Goal: Transaction & Acquisition: Purchase product/service

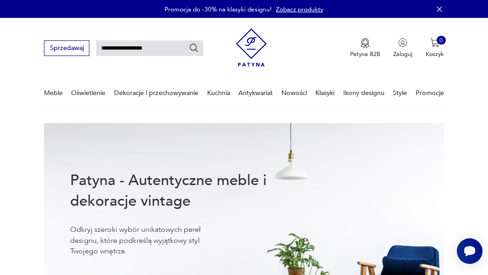
type input "**********"
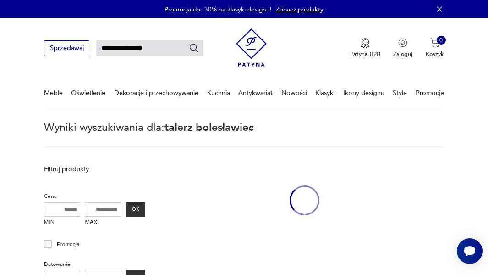
scroll to position [23, 0]
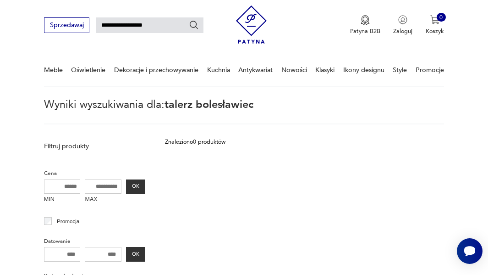
click at [167, 28] on input "**********" at bounding box center [149, 25] width 107 height 16
type input "******"
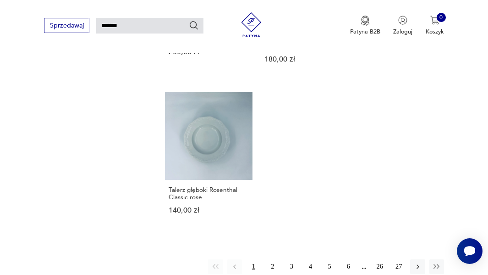
scroll to position [960, 0]
click at [271, 259] on button "2" at bounding box center [273, 266] width 15 height 15
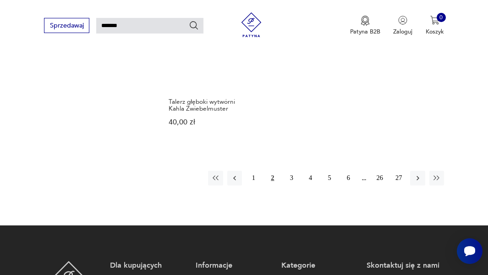
scroll to position [986, 0]
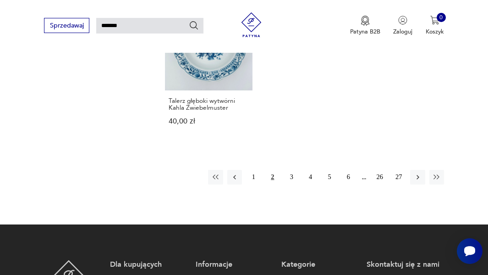
click at [292, 170] on button "3" at bounding box center [291, 177] width 15 height 15
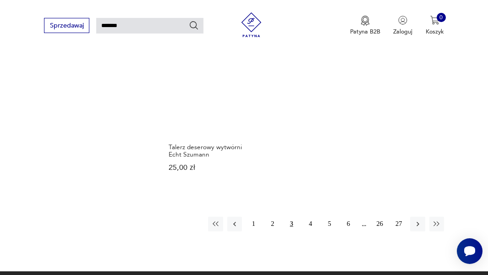
scroll to position [932, 0]
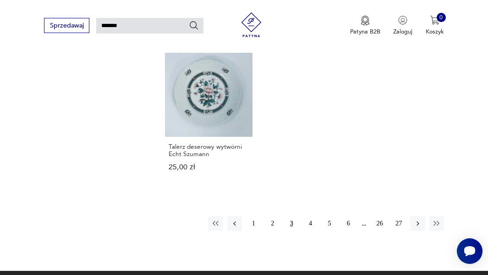
click at [418, 219] on icon "button" at bounding box center [418, 223] width 8 height 8
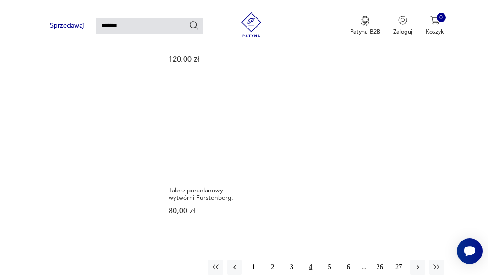
scroll to position [910, 0]
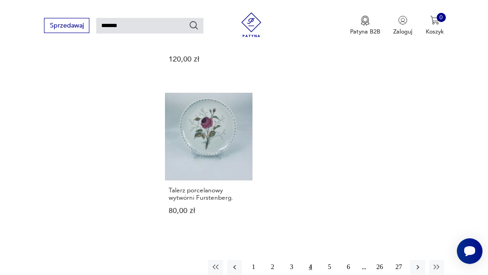
click at [418, 265] on icon "button" at bounding box center [418, 267] width 3 height 5
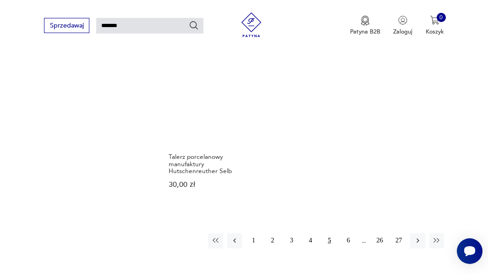
scroll to position [972, 0]
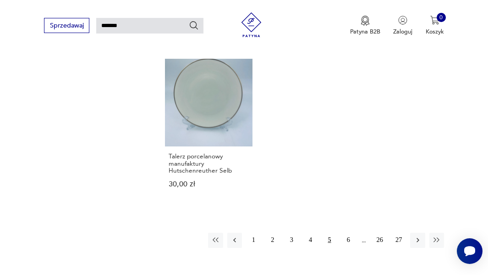
click at [416, 236] on icon "button" at bounding box center [418, 240] width 8 height 8
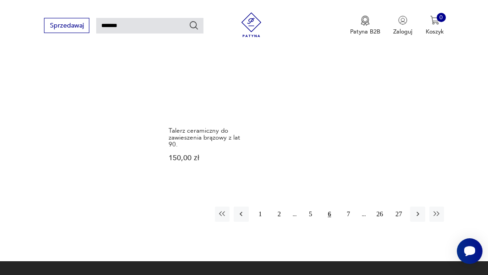
scroll to position [977, 0]
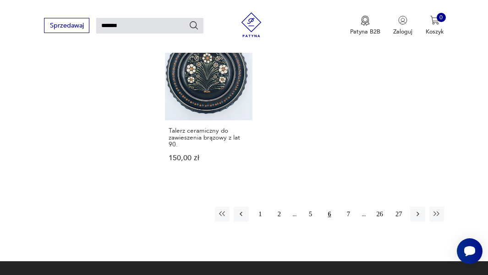
click at [349, 206] on button "7" at bounding box center [348, 213] width 15 height 15
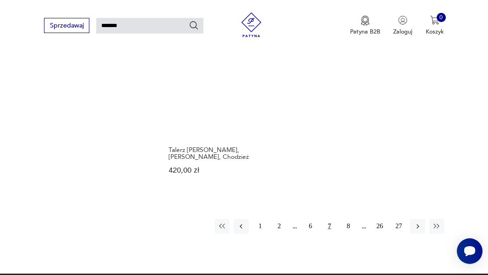
scroll to position [958, 0]
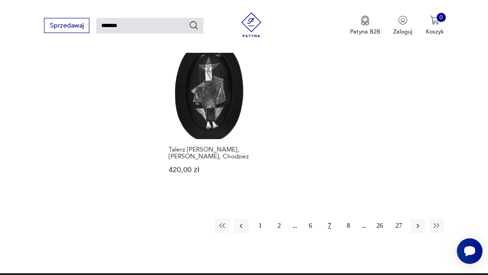
click at [417, 222] on icon "button" at bounding box center [418, 226] width 8 height 8
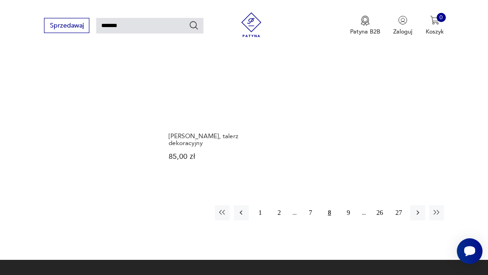
scroll to position [978, 0]
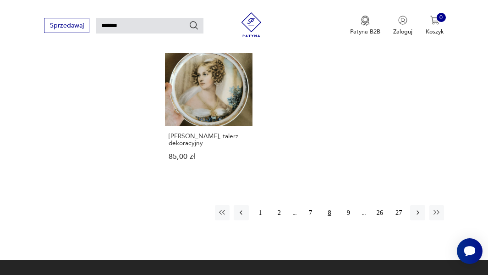
click at [342, 205] on button "9" at bounding box center [348, 212] width 15 height 15
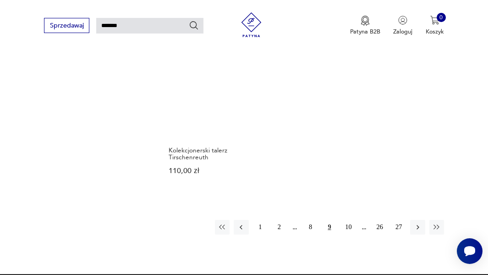
scroll to position [988, 0]
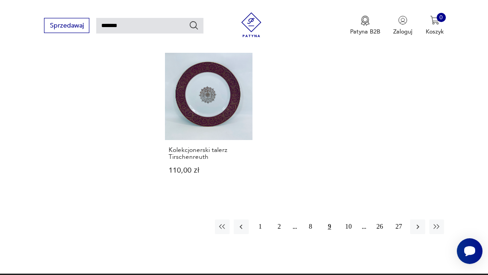
click at [349, 219] on button "10" at bounding box center [348, 226] width 15 height 15
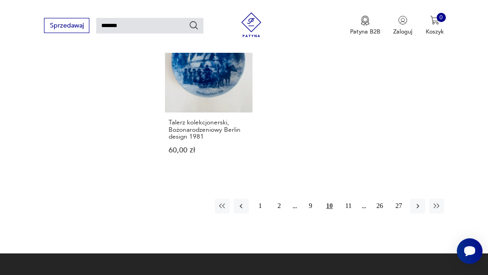
scroll to position [978, 0]
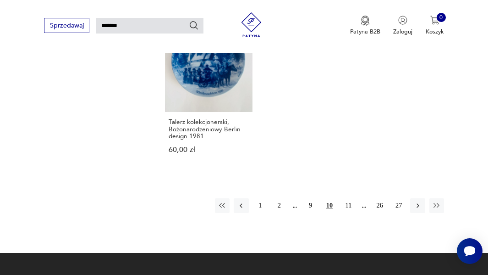
click at [348, 198] on button "11" at bounding box center [348, 205] width 15 height 15
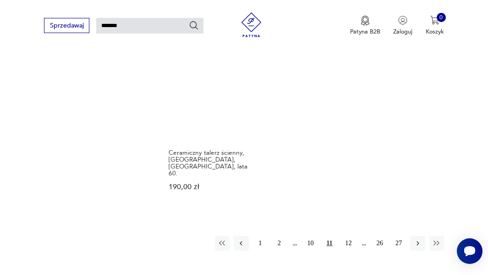
scroll to position [976, 0]
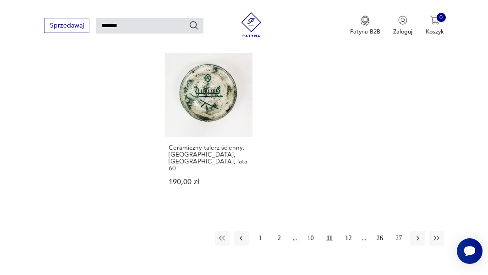
click at [352, 231] on button "12" at bounding box center [348, 238] width 15 height 15
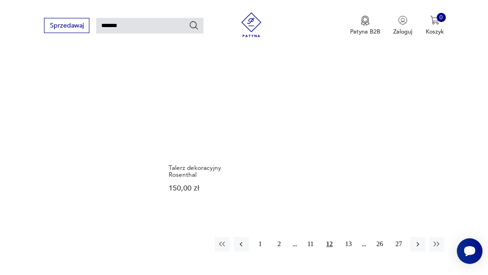
scroll to position [919, 0]
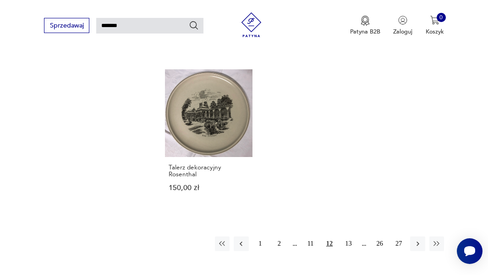
click at [349, 236] on button "13" at bounding box center [348, 243] width 15 height 15
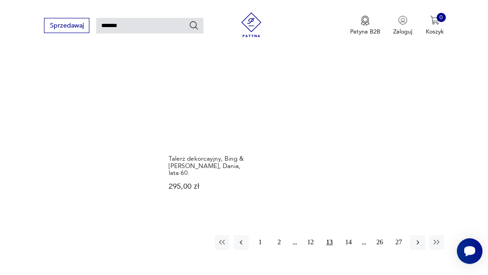
scroll to position [991, 0]
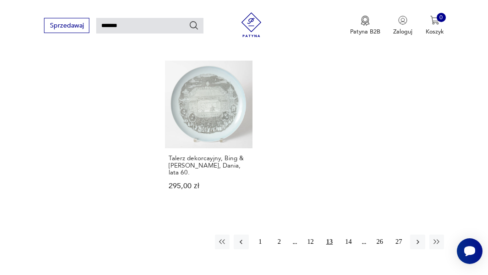
click at [419, 238] on icon "button" at bounding box center [418, 242] width 8 height 8
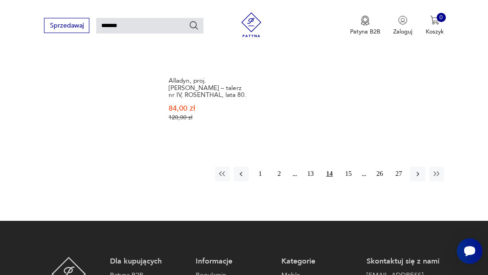
scroll to position [1053, 0]
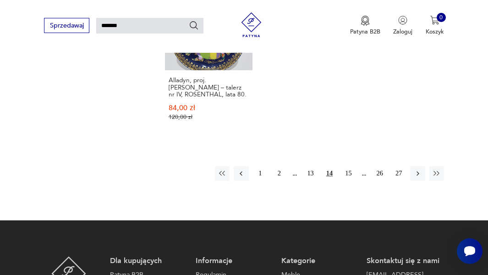
click at [351, 166] on button "15" at bounding box center [348, 173] width 15 height 15
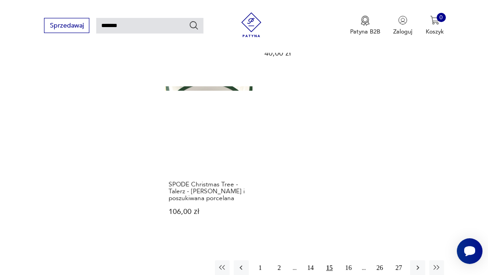
scroll to position [956, 0]
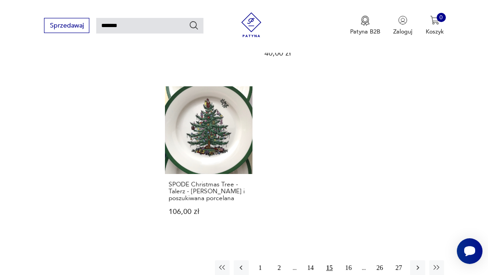
click at [348, 260] on button "16" at bounding box center [348, 267] width 15 height 15
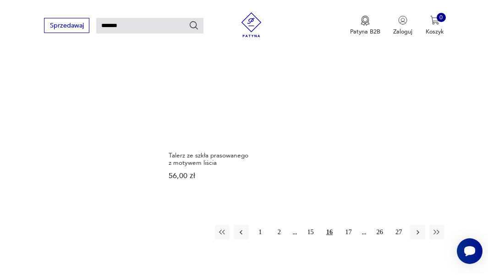
scroll to position [903, 0]
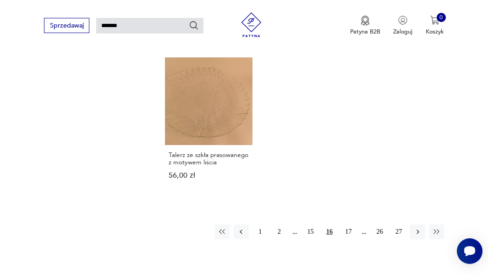
click at [346, 232] on button "17" at bounding box center [348, 231] width 15 height 15
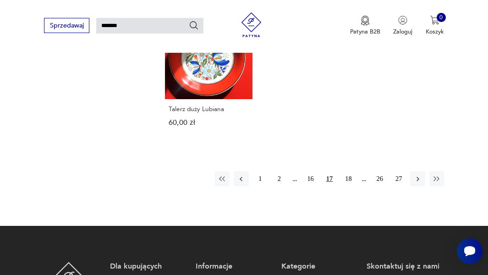
scroll to position [970, 0]
click at [349, 172] on button "18" at bounding box center [348, 178] width 15 height 15
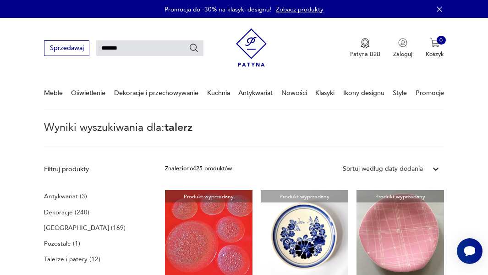
click at [299, 94] on link "Nowości" at bounding box center [295, 93] width 26 height 32
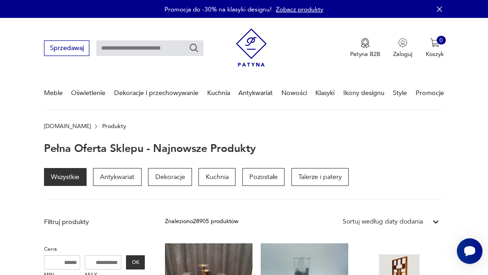
click at [159, 50] on input "text" at bounding box center [149, 48] width 107 height 16
type input "**********"
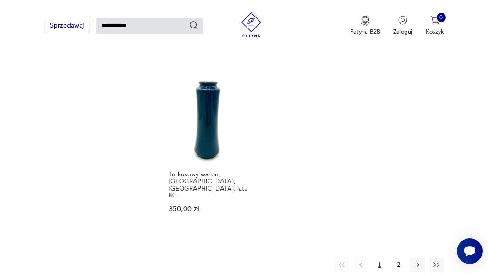
scroll to position [982, 0]
click at [397, 255] on button "2" at bounding box center [399, 262] width 15 height 15
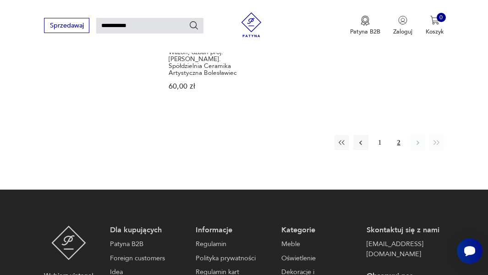
scroll to position [898, 0]
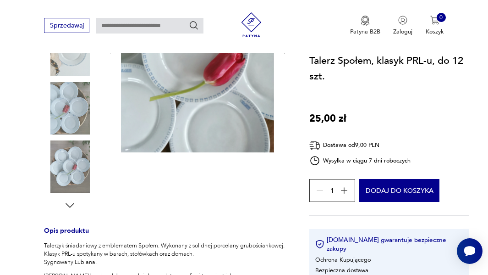
scroll to position [194, 0]
click at [72, 169] on img at bounding box center [70, 167] width 52 height 52
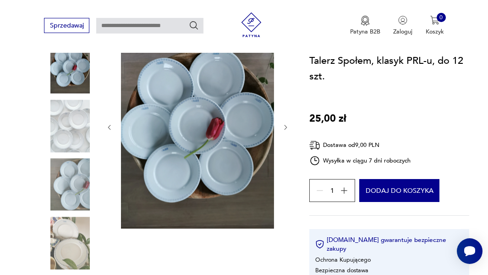
scroll to position [117, 0]
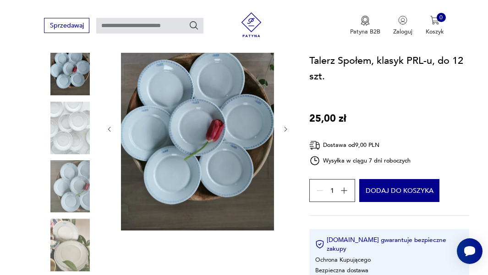
click at [221, 152] on img at bounding box center [197, 128] width 153 height 204
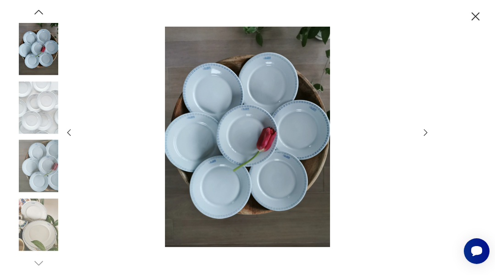
click at [236, 167] on img at bounding box center [248, 137] width 331 height 220
click at [54, 229] on img at bounding box center [38, 224] width 52 height 52
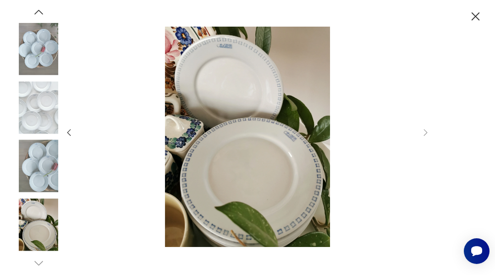
click at [44, 116] on img at bounding box center [38, 107] width 52 height 52
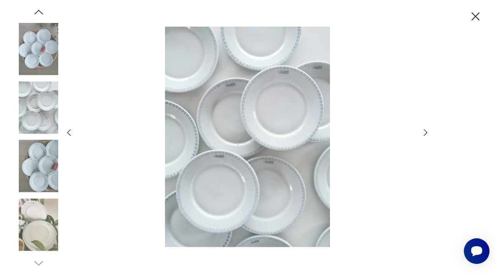
click at [475, 20] on icon "button" at bounding box center [476, 16] width 15 height 15
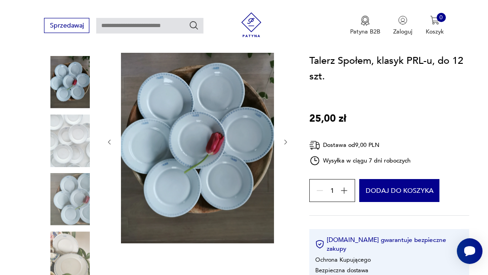
scroll to position [111, 0]
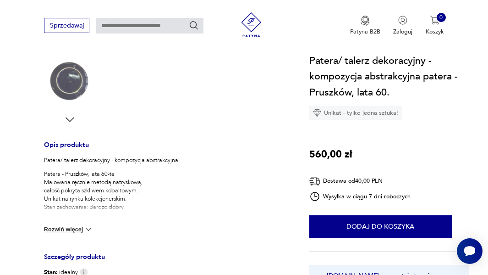
scroll to position [288, 0]
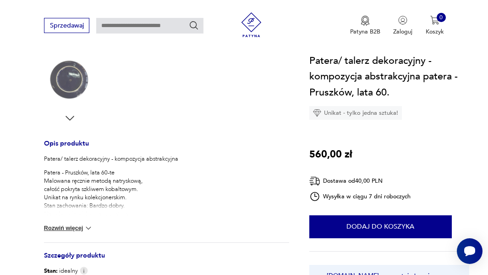
click at [78, 223] on button "Rozwiń więcej" at bounding box center [68, 227] width 49 height 9
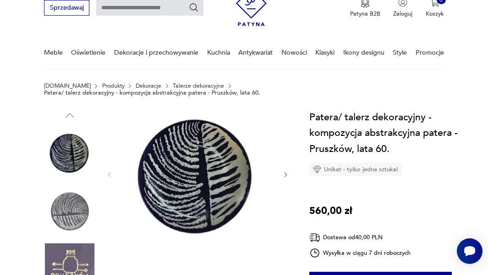
scroll to position [41, 0]
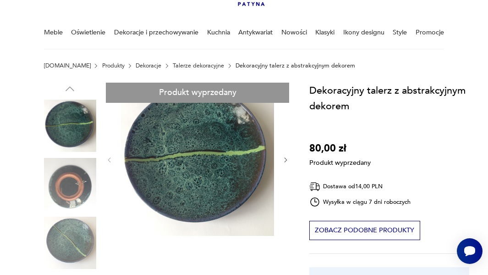
scroll to position [61, 0]
